Goal: Find specific page/section: Find specific page/section

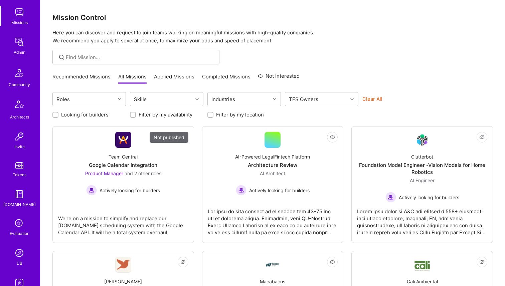
scroll to position [163, 0]
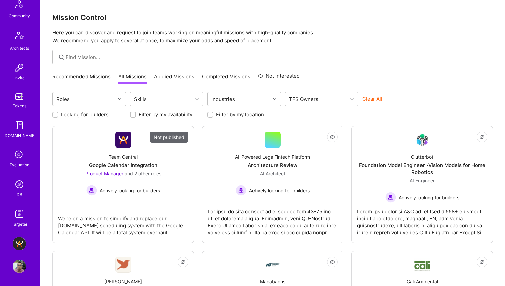
click at [13, 188] on img at bounding box center [19, 184] width 13 height 13
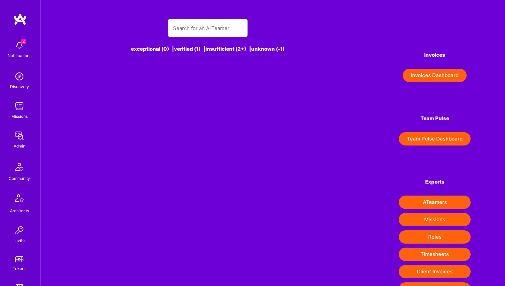
click at [182, 36] on input "text" at bounding box center [207, 28] width 69 height 17
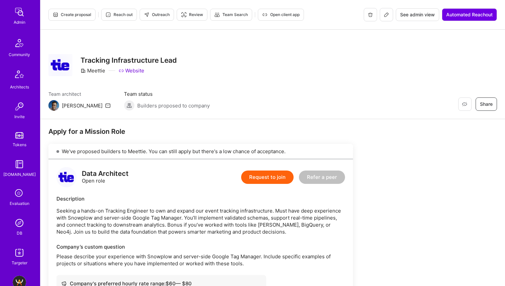
scroll to position [155, 0]
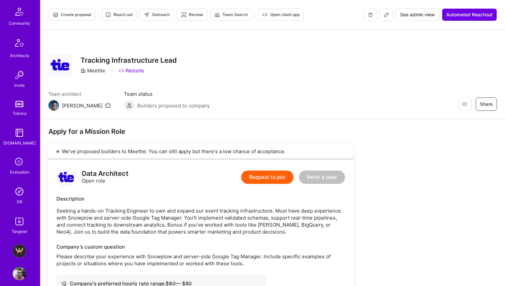
click at [17, 164] on icon at bounding box center [19, 162] width 13 height 13
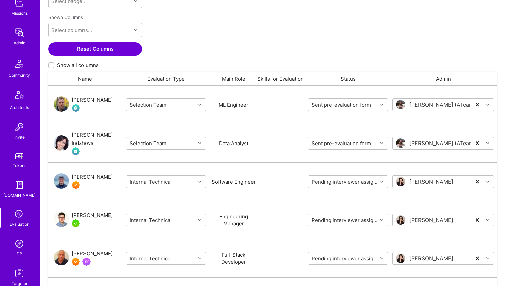
scroll to position [163, 0]
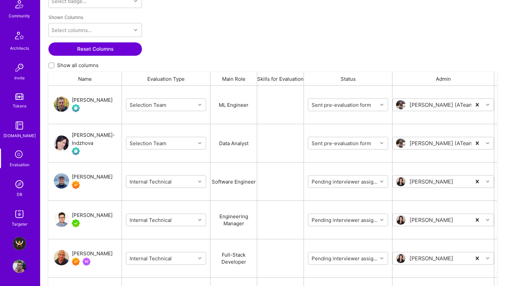
click at [19, 185] on img at bounding box center [19, 184] width 13 height 13
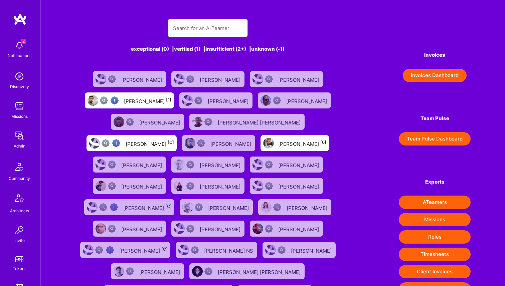
click at [211, 31] on input "text" at bounding box center [207, 28] width 69 height 17
type input "diego polido"
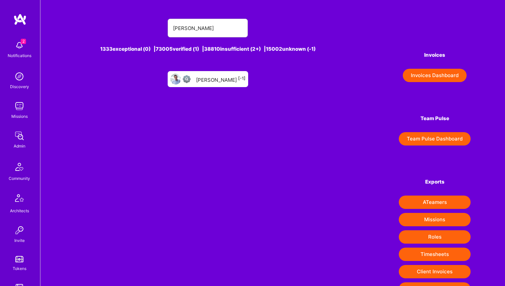
click at [218, 81] on div "Diego Polido [-1]" at bounding box center [220, 79] width 49 height 9
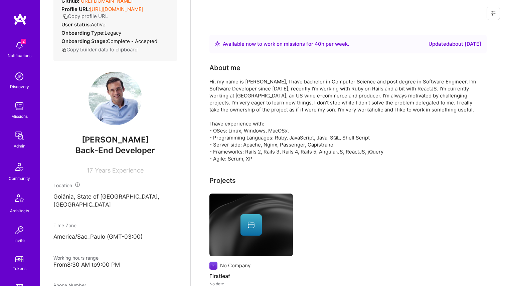
scroll to position [84, 0]
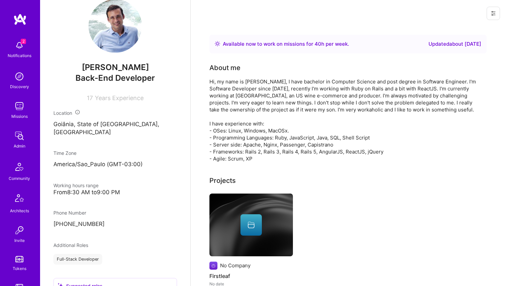
scroll to position [394, 0]
